Goal: Task Accomplishment & Management: Use online tool/utility

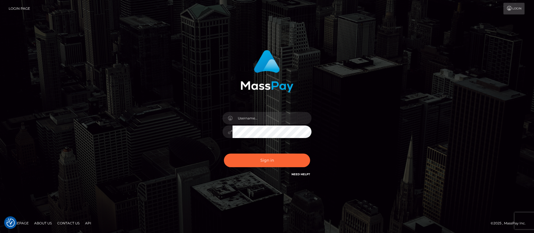
checkbox input "true"
click at [259, 113] on input "text" at bounding box center [271, 118] width 79 height 13
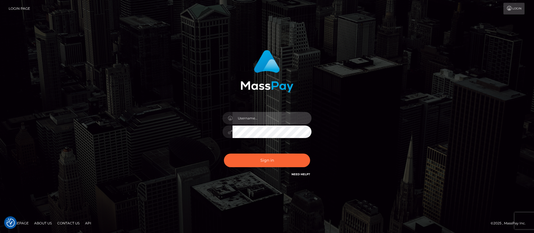
type input "APteam"
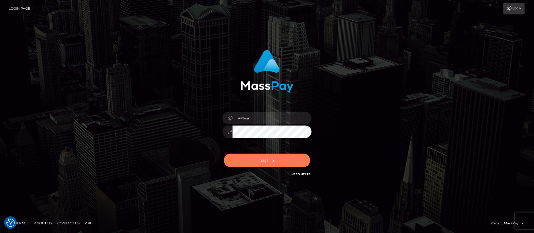
click at [259, 160] on button "Sign in" at bounding box center [267, 161] width 86 height 14
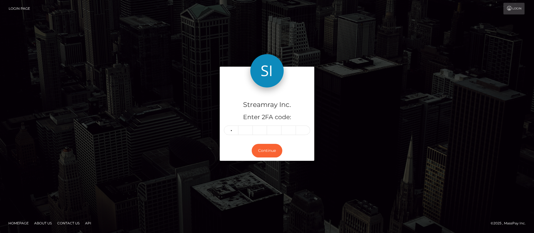
type input "8"
type input "6"
type input "0"
type input "1"
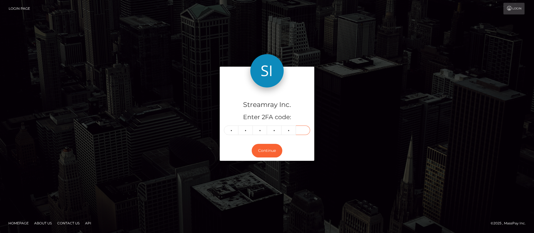
type input "2"
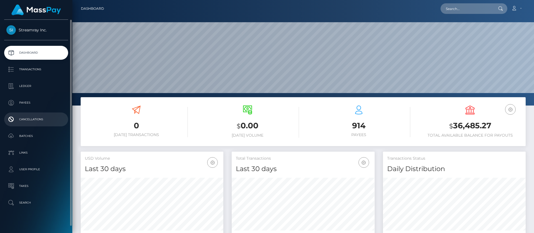
scroll to position [100, 143]
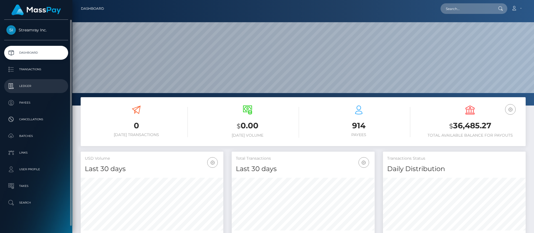
click at [28, 87] on p "Ledger" at bounding box center [35, 86] width 59 height 8
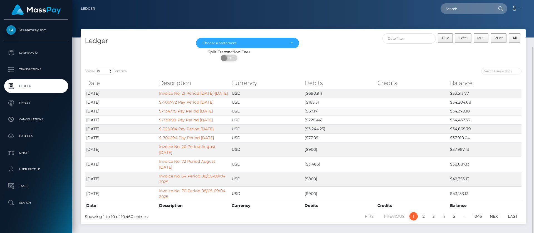
scroll to position [25, 0]
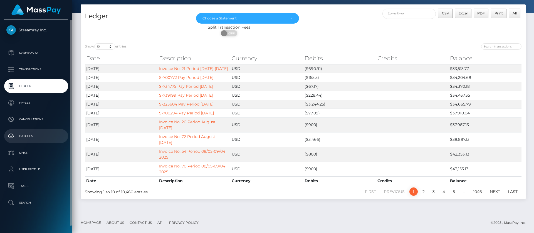
click at [28, 136] on p "Batches" at bounding box center [35, 136] width 59 height 8
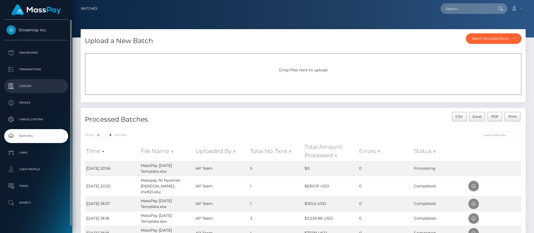
click at [27, 86] on p "Ledger" at bounding box center [35, 86] width 59 height 8
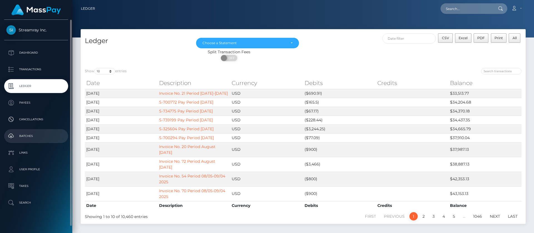
click at [23, 136] on p "Batches" at bounding box center [35, 136] width 59 height 8
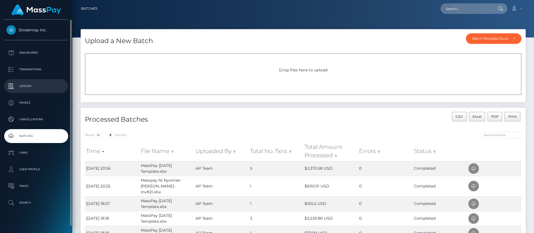
click at [26, 89] on p "Ledger" at bounding box center [35, 86] width 59 height 8
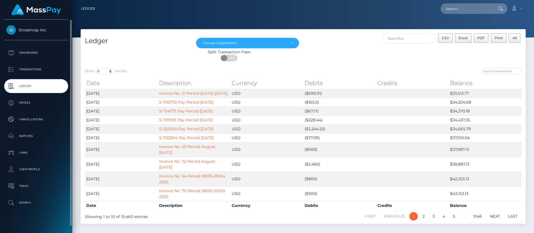
click at [25, 85] on p "Ledger" at bounding box center [35, 86] width 59 height 8
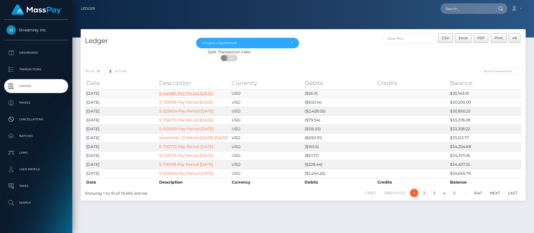
click at [204, 95] on link "S-441485 Pay Period [DATE]" at bounding box center [186, 93] width 54 height 5
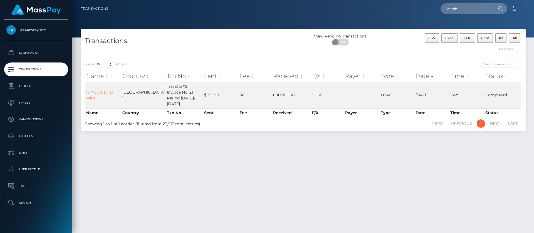
click at [301, 171] on div "Transactions View Pending Transactions ON OFF CSV Excel PDF Print All Show 10 2…" at bounding box center [303, 128] width 462 height 199
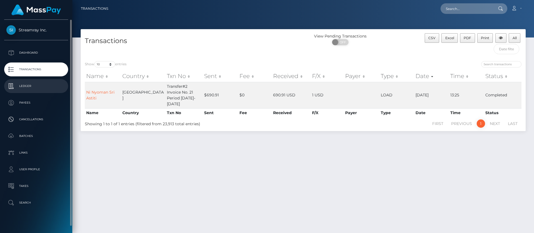
click at [28, 86] on p "Ledger" at bounding box center [35, 86] width 59 height 8
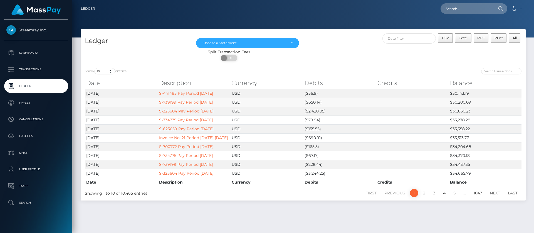
click at [177, 104] on link "S-739199 Pay Period 09/30/2025" at bounding box center [186, 102] width 54 height 5
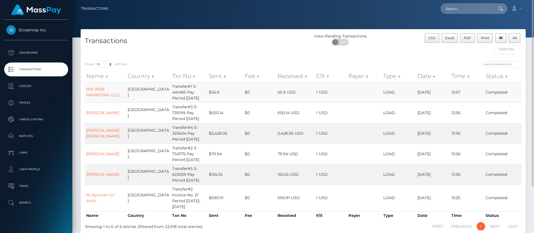
click at [171, 85] on td "Transfer#1 S-441485 Pay Period 09/30/2025" at bounding box center [189, 92] width 37 height 21
copy td "Transfer"
click at [488, 65] on input "search" at bounding box center [501, 64] width 40 height 6
paste input "Transfer"
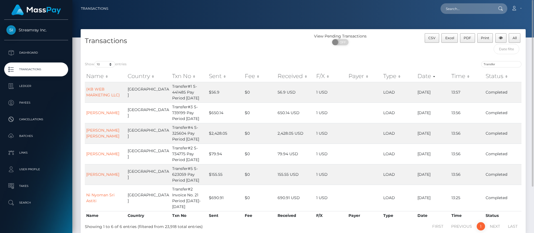
click at [275, 62] on div "Show 10 25 50 100 250 500 1,000 3,500 entries" at bounding box center [192, 65] width 214 height 8
click at [266, 55] on div "Transactions" at bounding box center [192, 45] width 222 height 24
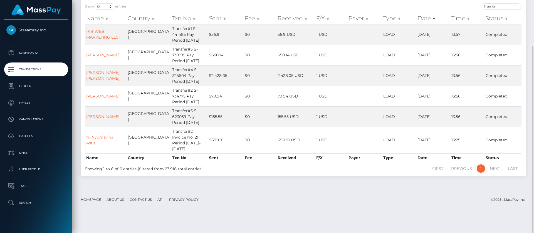
click at [343, 210] on footer "Homepage About Us Contact Us API Privacy Policy © 2025 , MassPay Inc." at bounding box center [303, 199] width 462 height 19
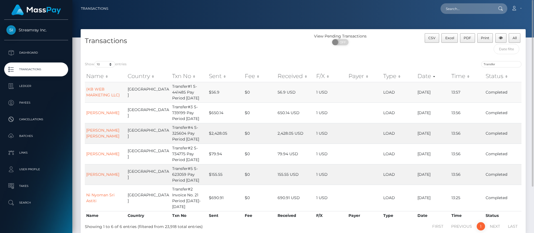
click at [171, 103] on td "Transfer#1 S-441485 Pay Period 09/30/2025" at bounding box center [189, 92] width 37 height 21
click at [183, 103] on td "Transfer#1 S-441485 Pay Period 09/30/2025" at bounding box center [189, 92] width 37 height 21
copy td "09/30/2025"
drag, startPoint x: 495, startPoint y: 67, endPoint x: 458, endPoint y: 62, distance: 37.7
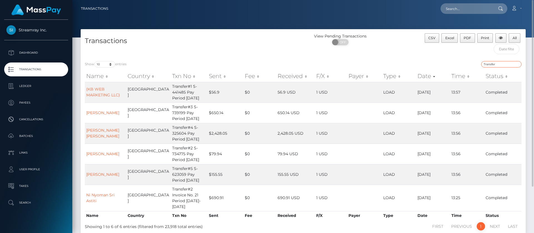
click at [458, 62] on div "Transfer" at bounding box center [414, 65] width 214 height 8
paste input "09/30/2025"
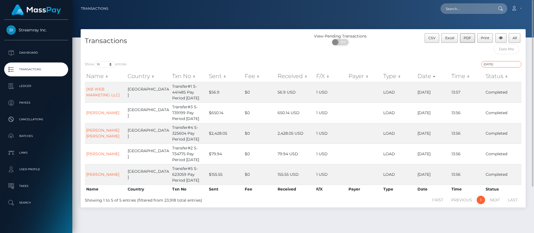
type input "09/30/2025"
click at [466, 38] on span "PDF" at bounding box center [467, 38] width 8 height 4
click at [513, 9] on icon at bounding box center [514, 8] width 6 height 4
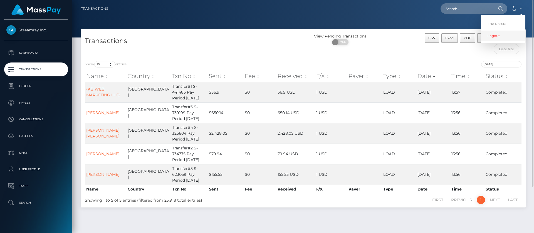
click at [490, 40] on link "Logout" at bounding box center [503, 36] width 44 height 10
